Goal: Transaction & Acquisition: Obtain resource

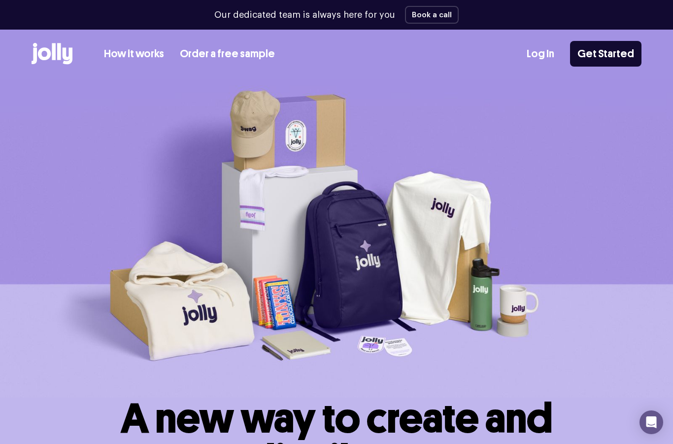
click at [135, 52] on link "How it works" at bounding box center [134, 54] width 60 height 16
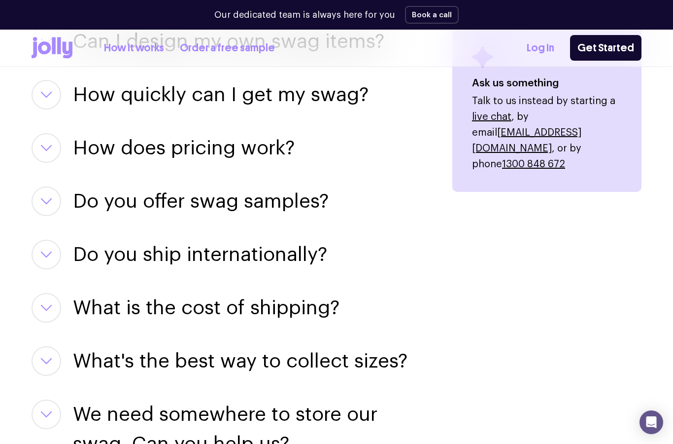
scroll to position [1330, 0]
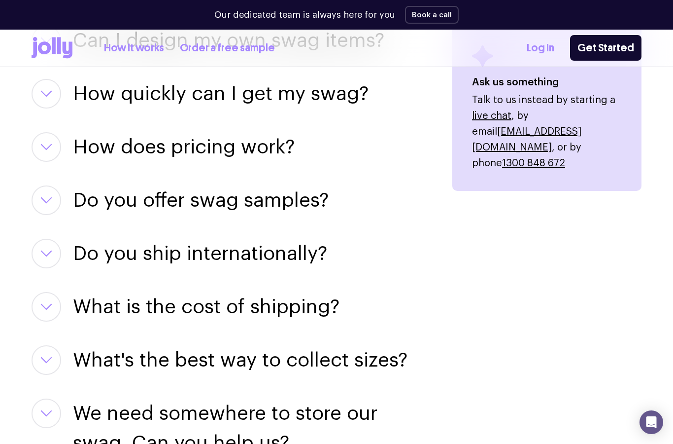
click at [47, 254] on icon "button" at bounding box center [46, 253] width 12 height 7
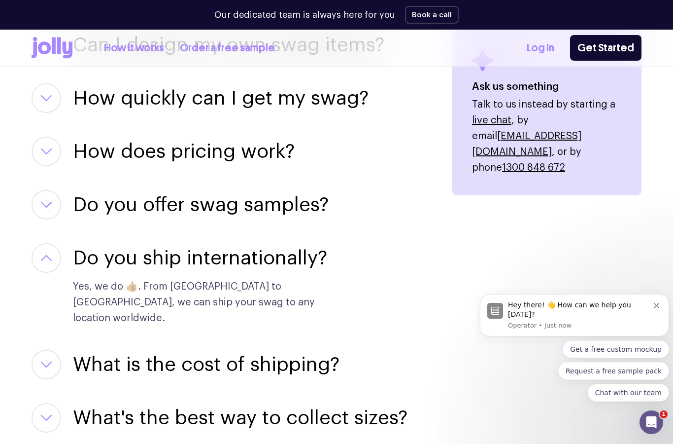
scroll to position [0, 0]
click at [46, 353] on button "button" at bounding box center [47, 365] width 30 height 30
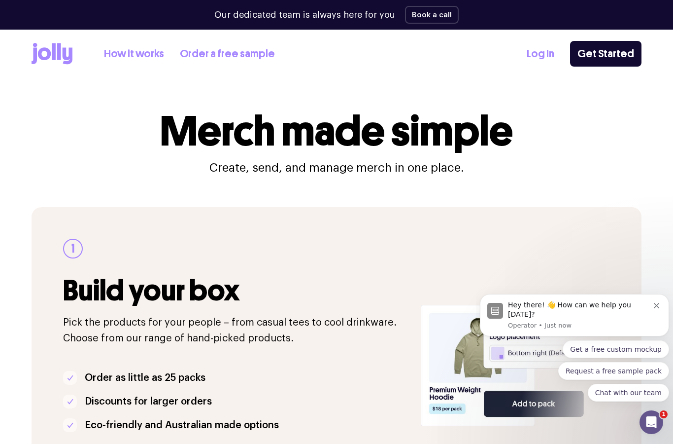
click at [237, 62] on link "Order a free sample" at bounding box center [227, 54] width 95 height 16
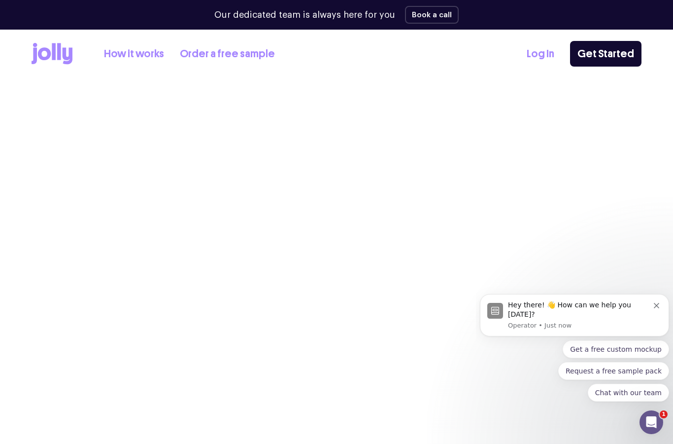
select select
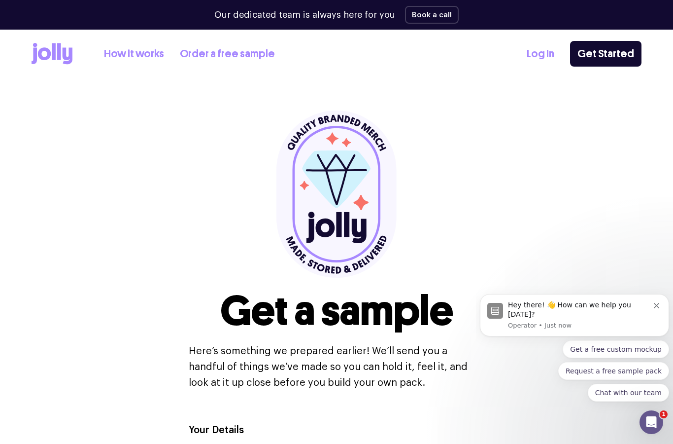
click at [53, 47] on icon at bounding box center [54, 51] width 4 height 17
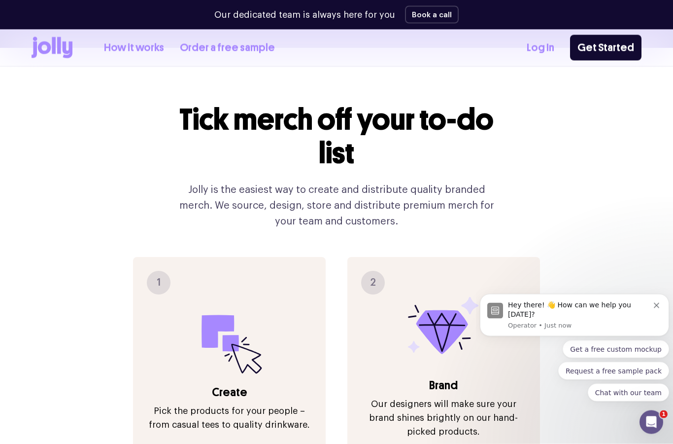
scroll to position [931, 0]
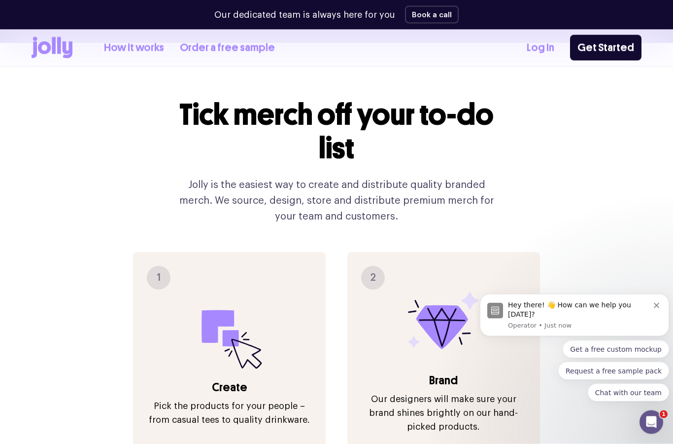
click at [226, 330] on icon at bounding box center [230, 338] width 16 height 16
click at [230, 399] on p "Pick the products for your people – from casual tees to quality drinkware." at bounding box center [229, 413] width 173 height 28
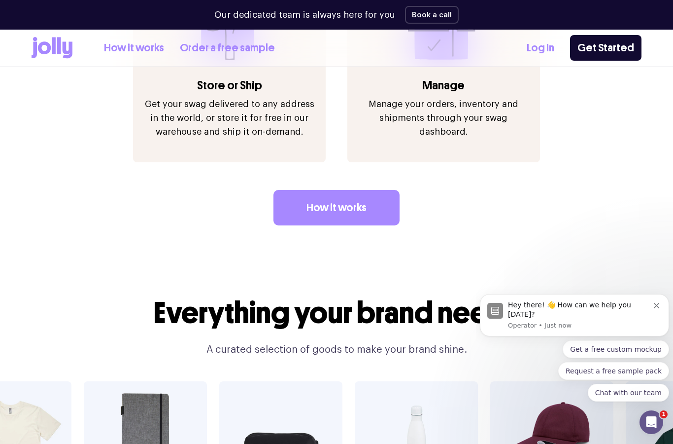
scroll to position [1467, 0]
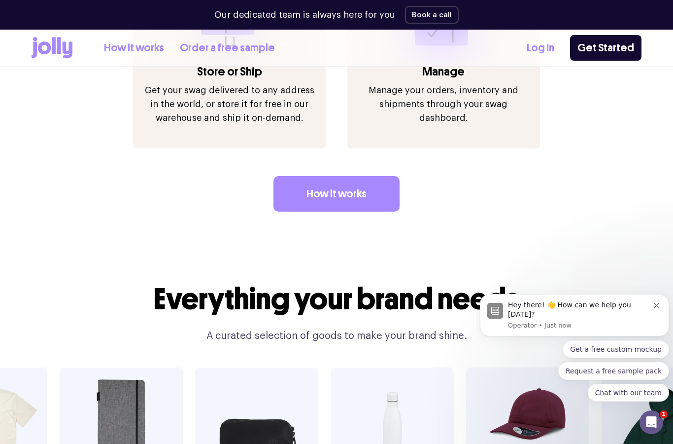
click at [365, 176] on link "How it works" at bounding box center [337, 193] width 126 height 35
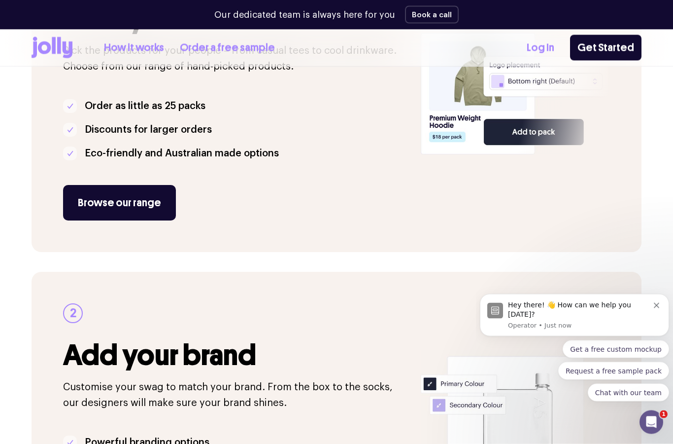
scroll to position [267, 0]
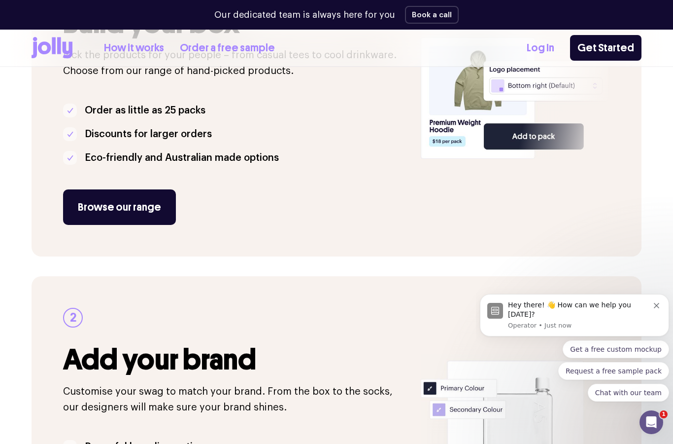
click at [142, 203] on link "Browse our range" at bounding box center [119, 206] width 113 height 35
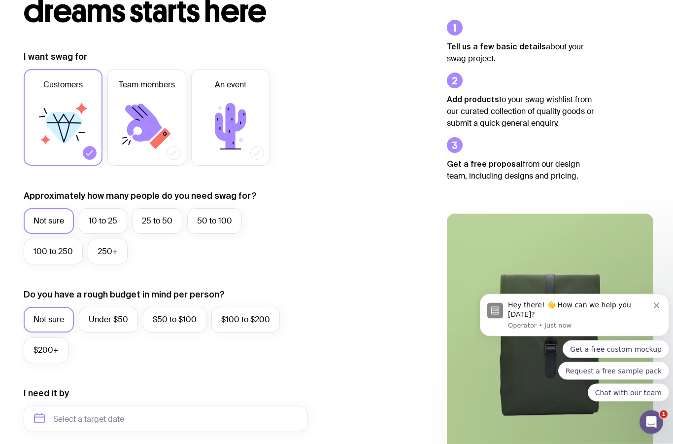
scroll to position [102, 0]
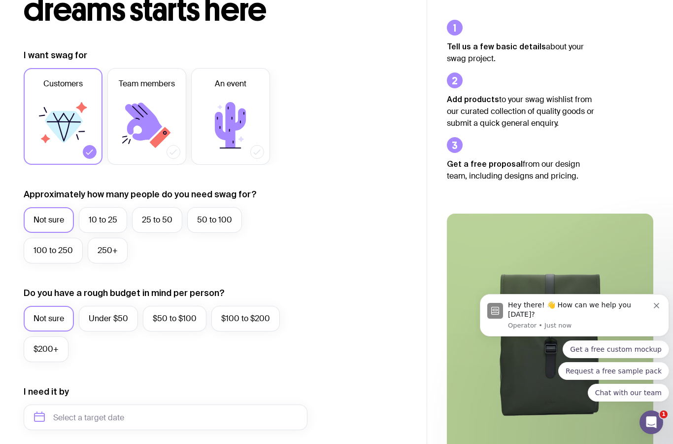
click at [104, 224] on label "10 to 25" at bounding box center [103, 220] width 48 height 26
click at [0, 0] on input "10 to 25" at bounding box center [0, 0] width 0 height 0
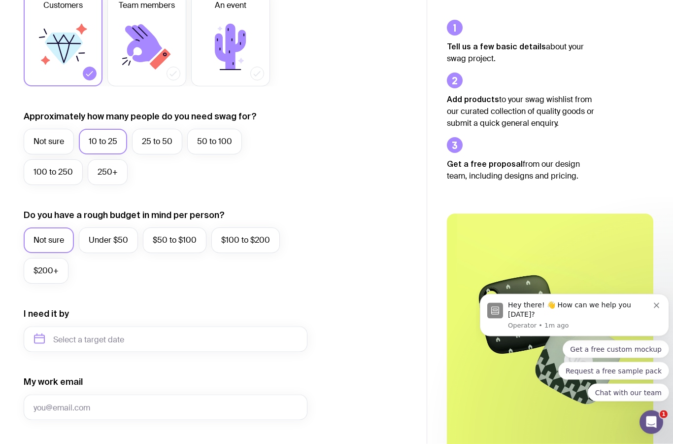
scroll to position [175, 0]
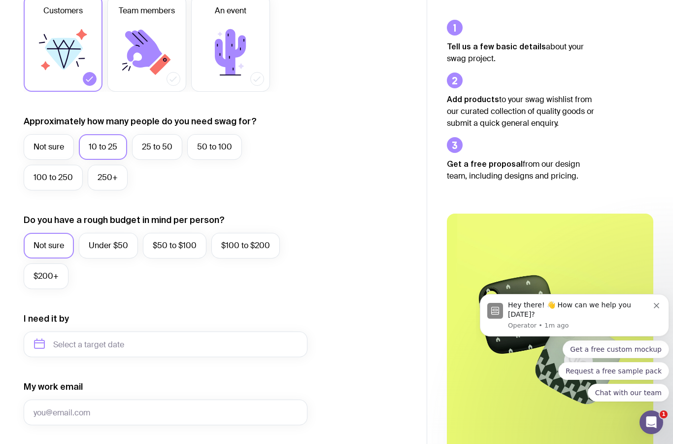
click at [249, 243] on label "$100 to $200" at bounding box center [246, 246] width 69 height 26
click at [0, 0] on input "$100 to $200" at bounding box center [0, 0] width 0 height 0
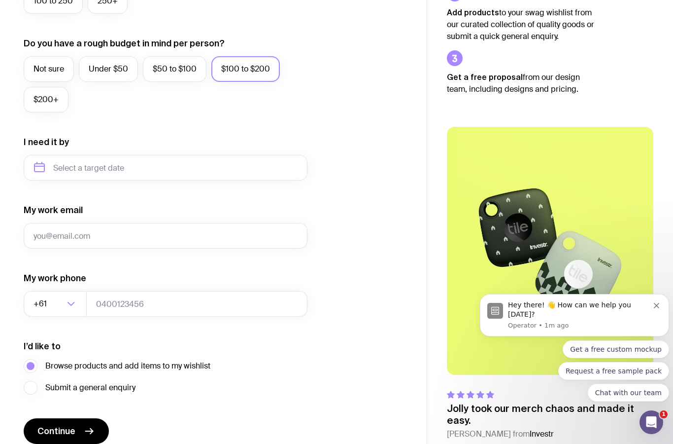
scroll to position [355, 0]
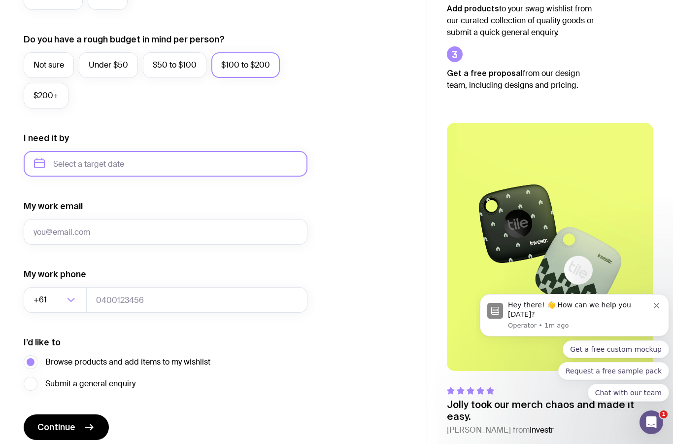
click at [92, 164] on input "text" at bounding box center [166, 164] width 284 height 26
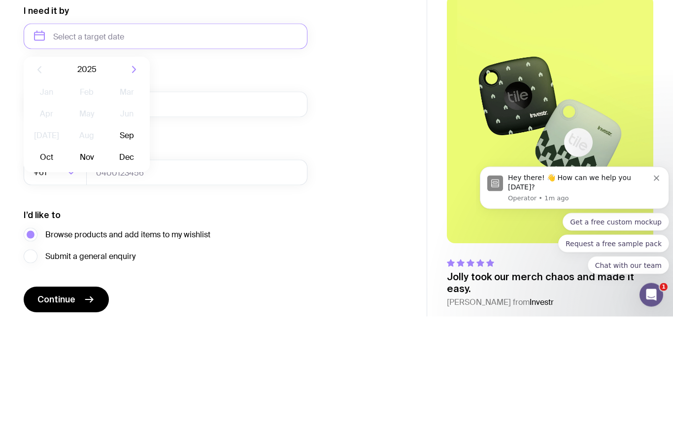
click at [65, 275] on button "Sep" at bounding box center [47, 285] width 36 height 20
type input "[DATE]"
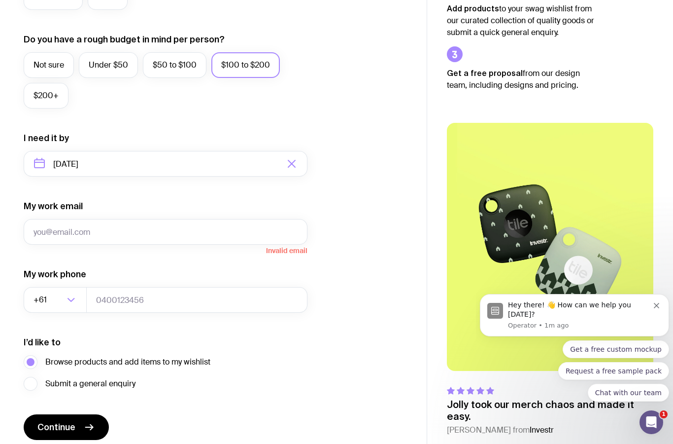
click at [214, 294] on input "tel" at bounding box center [196, 300] width 221 height 26
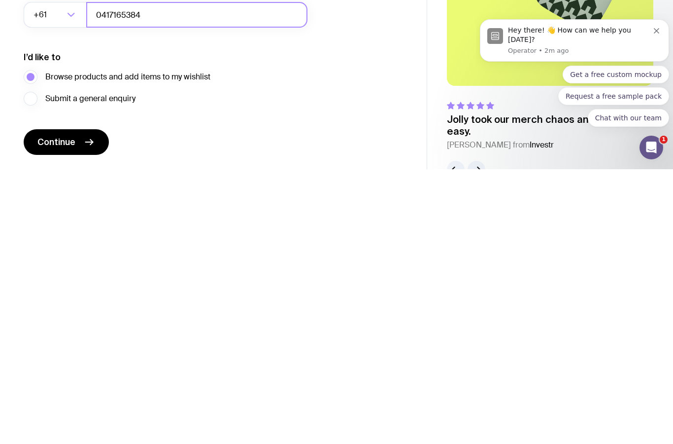
scroll to position [394, 0]
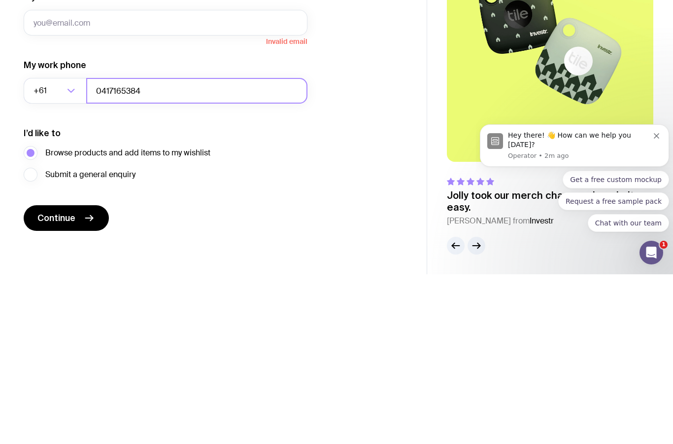
type input "0417165384"
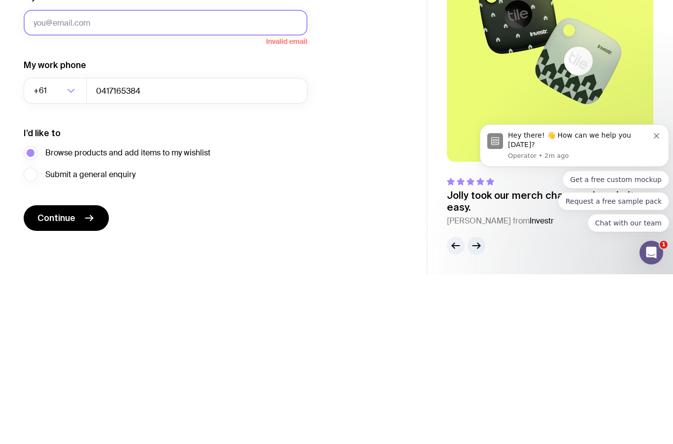
click at [232, 179] on input "My work email" at bounding box center [166, 192] width 284 height 26
type input "[EMAIL_ADDRESS][DOMAIN_NAME]"
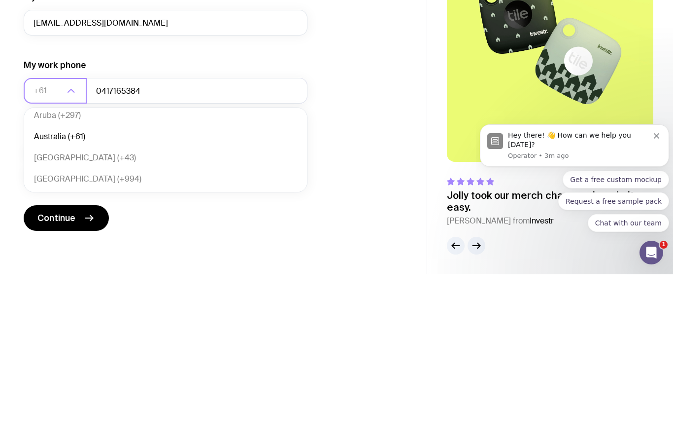
scroll to position [265, 0]
click at [90, 290] on li "Australia (+61)" at bounding box center [165, 300] width 283 height 21
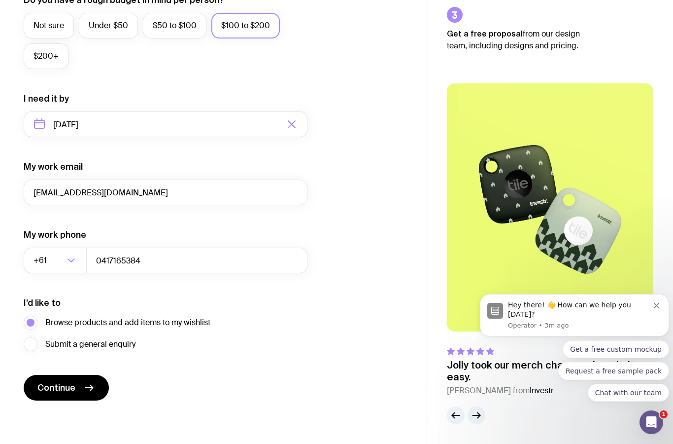
click at [74, 382] on span "Continue" at bounding box center [56, 388] width 38 height 12
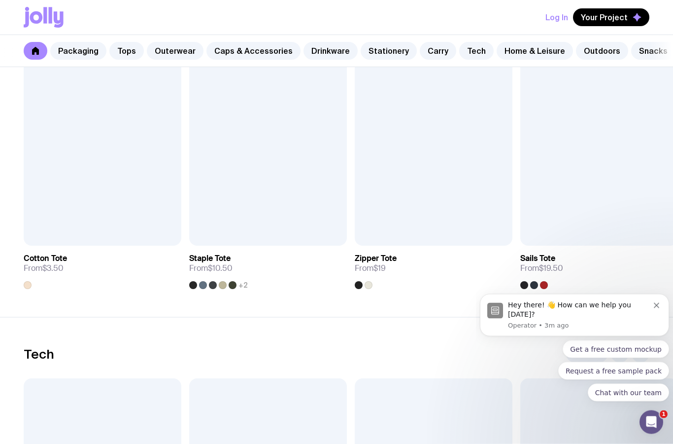
scroll to position [2138, 0]
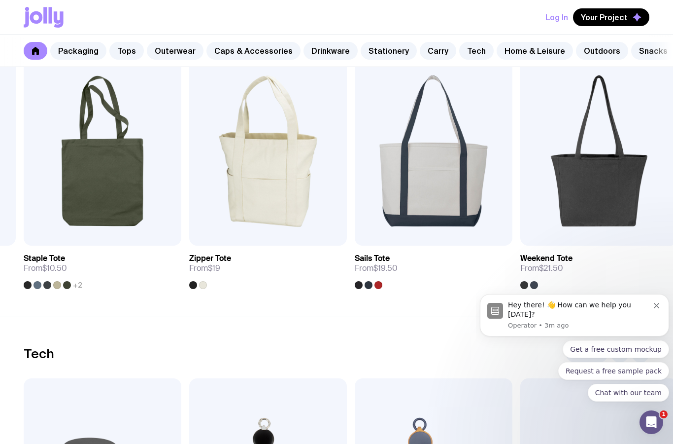
click at [375, 283] on div at bounding box center [379, 285] width 8 height 8
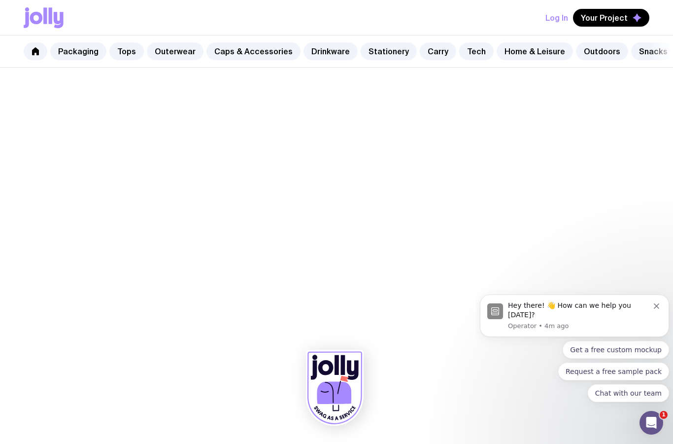
scroll to position [2138, 0]
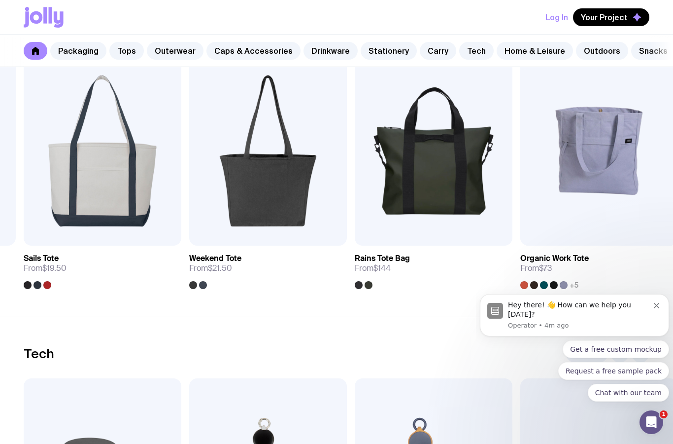
click at [54, 287] on link "Sails Tote From $19.50" at bounding box center [103, 267] width 158 height 43
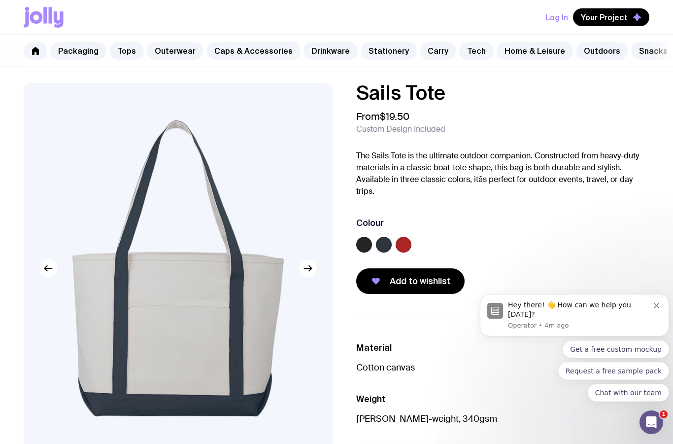
click at [380, 250] on label at bounding box center [384, 245] width 16 height 16
click at [0, 0] on input "radio" at bounding box center [0, 0] width 0 height 0
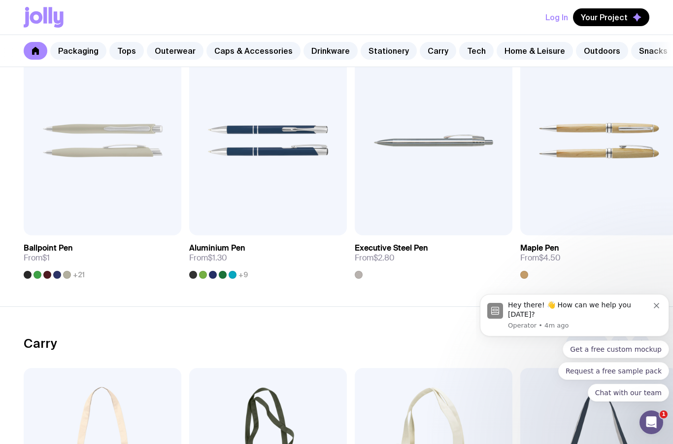
scroll to position [1826, 0]
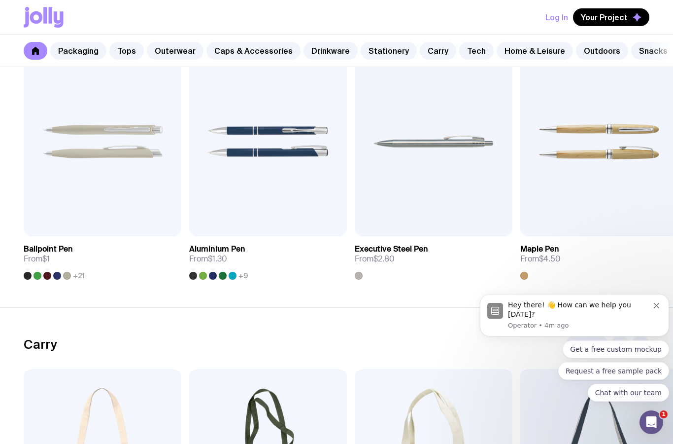
click at [153, 216] on link "View" at bounding box center [155, 225] width 34 height 18
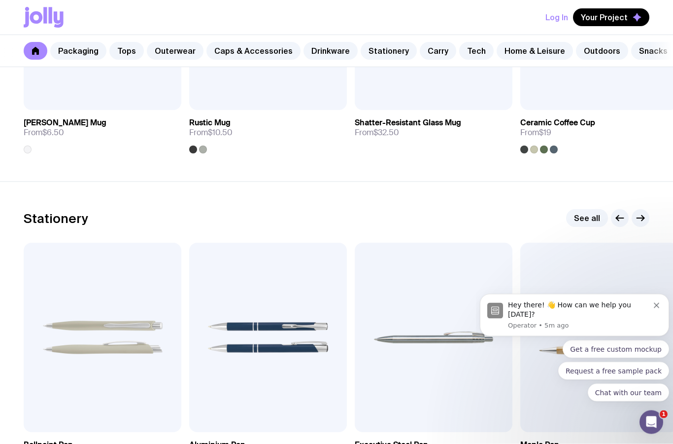
scroll to position [1630, 0]
click at [584, 217] on link "See all" at bounding box center [587, 218] width 42 height 18
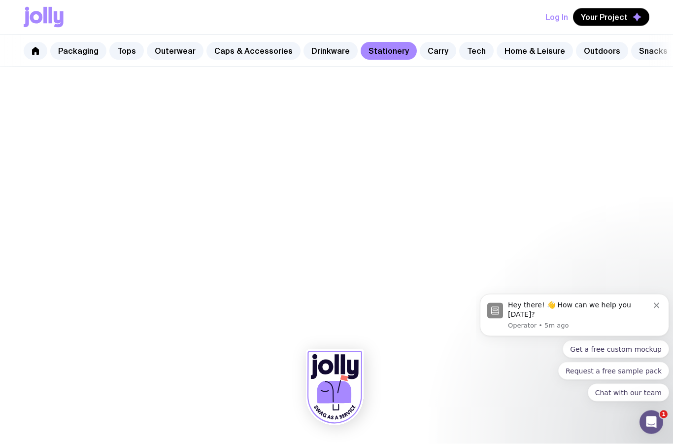
scroll to position [39, 0]
click at [653, 319] on div "Hey there! 👋 How can we help you [DATE]?" at bounding box center [581, 309] width 146 height 19
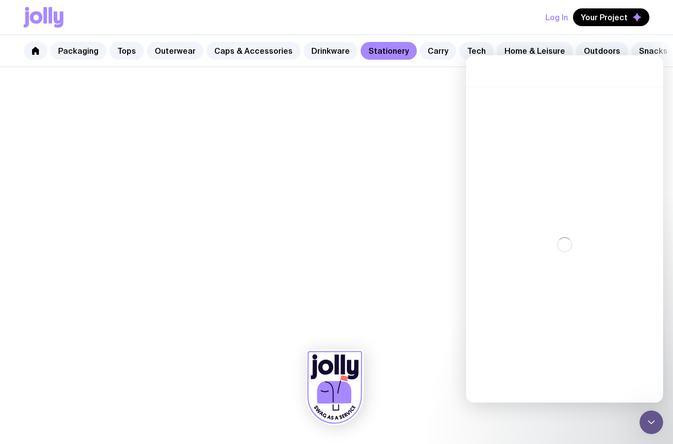
scroll to position [0, 0]
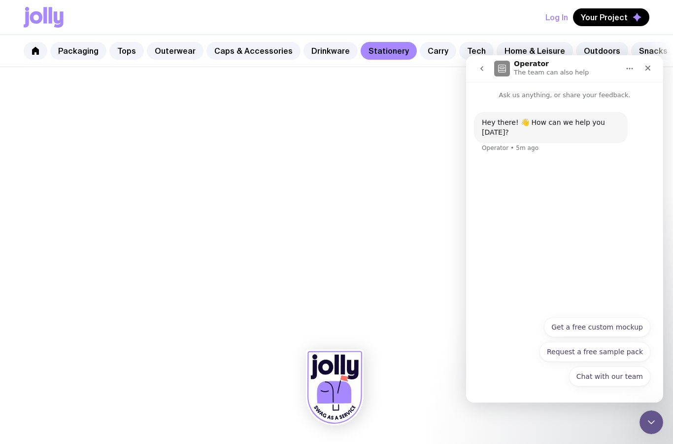
click at [639, 99] on p "Ask us anything, or share your feedback." at bounding box center [564, 91] width 197 height 18
click at [643, 118] on div "Hey there! 👋 How can we help you [DATE]? Operator • 5m ago" at bounding box center [564, 138] width 181 height 53
click at [647, 112] on div "Hey there! 👋 How can we help you [DATE]? Operator • 5m ago" at bounding box center [564, 138] width 181 height 53
click at [648, 108] on div "Hey there! 👋 How can we help you [DATE]? Operator • 5m ago" at bounding box center [564, 132] width 197 height 65
click at [648, 112] on div "Hey there! 👋 How can we help you [DATE]? Operator • 5m ago" at bounding box center [564, 138] width 181 height 53
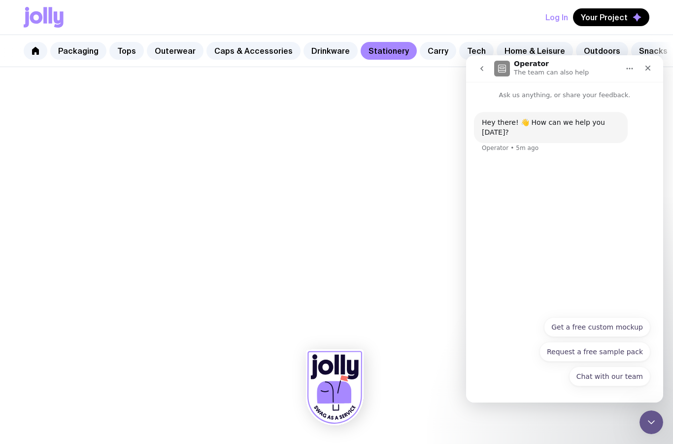
click at [657, 443] on html "Log In Your Project Packaging Tops Outerwear Caps & Accessories Drinkware Stati…" at bounding box center [336, 222] width 673 height 444
click at [652, 443] on html "Log In Your Project Packaging Tops Outerwear Caps & Accessories Drinkware Stati…" at bounding box center [336, 222] width 673 height 444
click at [649, 443] on html "Log In Your Project Packaging Tops Outerwear Caps & Accessories Drinkware Stati…" at bounding box center [336, 222] width 673 height 444
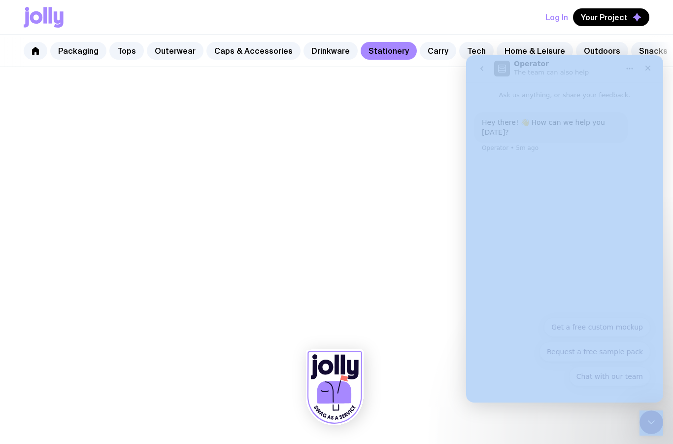
click at [652, 443] on html "Log In Your Project Packaging Tops Outerwear Caps & Accessories Drinkware Stati…" at bounding box center [336, 222] width 673 height 444
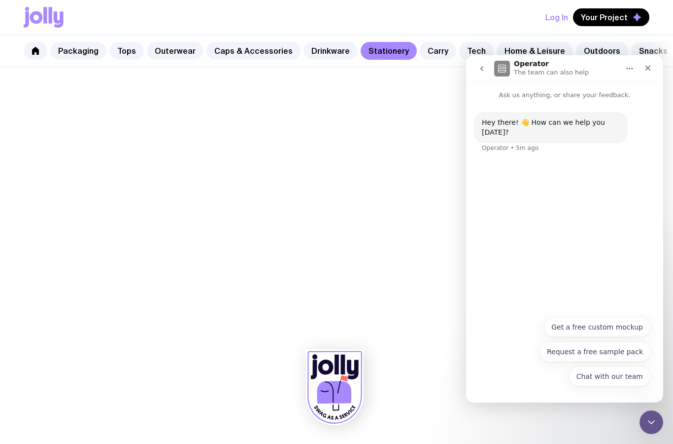
click at [653, 443] on html "Log In Your Project Packaging Tops Outerwear Caps & Accessories Drinkware Stati…" at bounding box center [336, 222] width 673 height 444
click at [423, 92] on div at bounding box center [336, 255] width 673 height 377
click at [431, 95] on div at bounding box center [336, 255] width 673 height 377
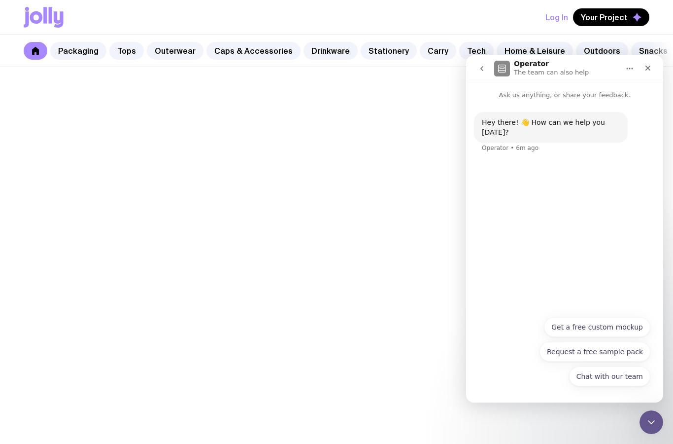
scroll to position [1630, 0]
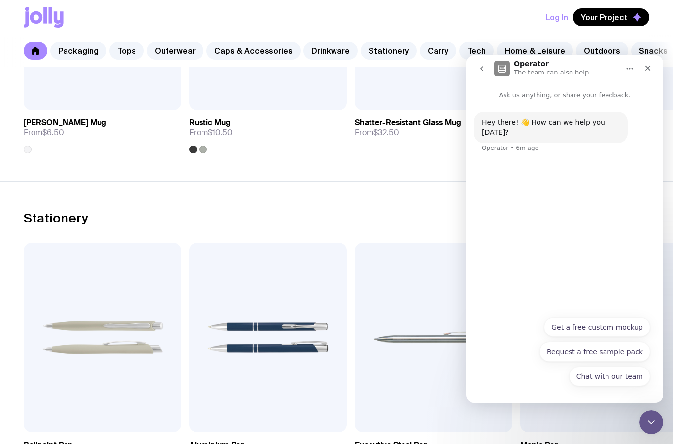
click at [637, 71] on button "Home" at bounding box center [630, 68] width 19 height 19
click at [646, 68] on icon "Close" at bounding box center [648, 68] width 8 height 8
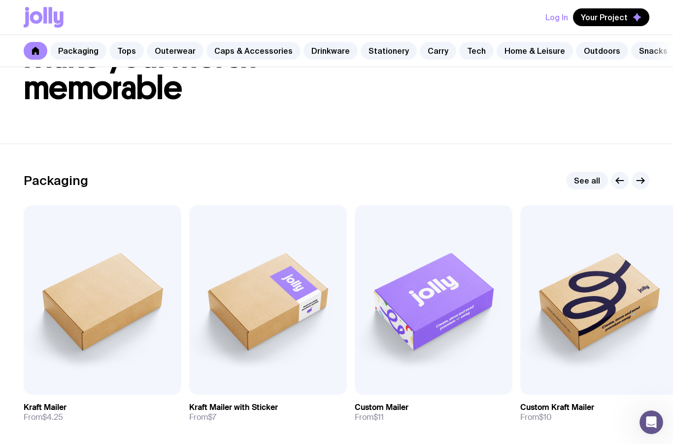
scroll to position [65, 0]
click at [423, 49] on link "Carry" at bounding box center [438, 51] width 36 height 18
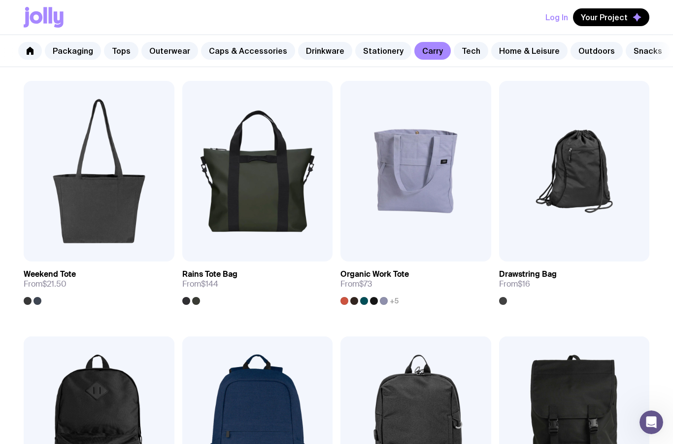
scroll to position [431, 0]
